Goal: Information Seeking & Learning: Learn about a topic

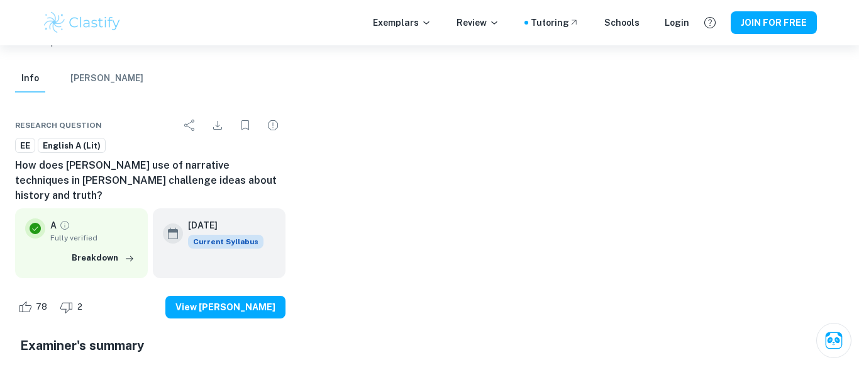
scroll to position [75, 0]
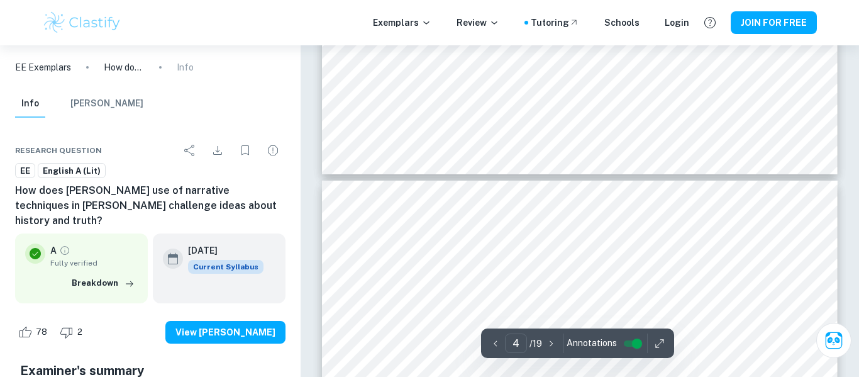
type input "5"
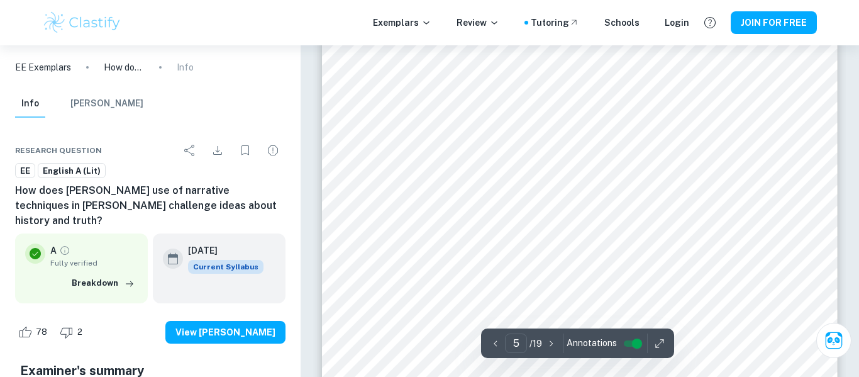
scroll to position [3143, 0]
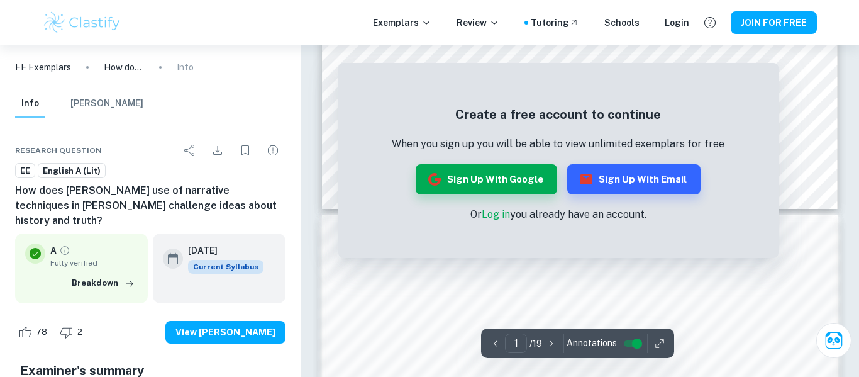
scroll to position [521, 0]
click at [539, 175] on button "Sign up with Google" at bounding box center [486, 179] width 141 height 30
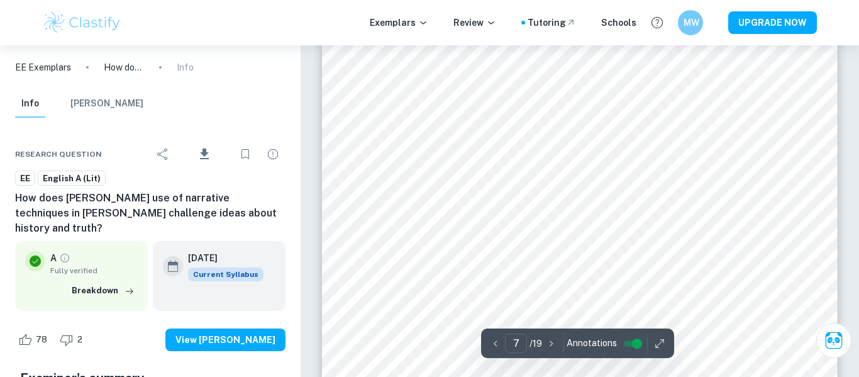
scroll to position [4315, 0]
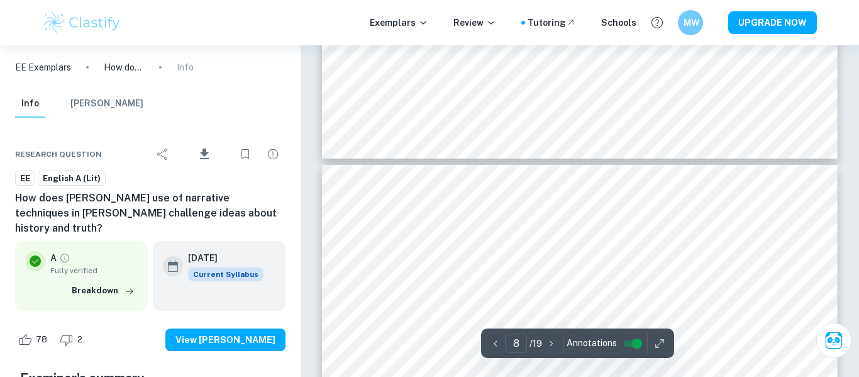
type input "7"
